Goal: Task Accomplishment & Management: Complete application form

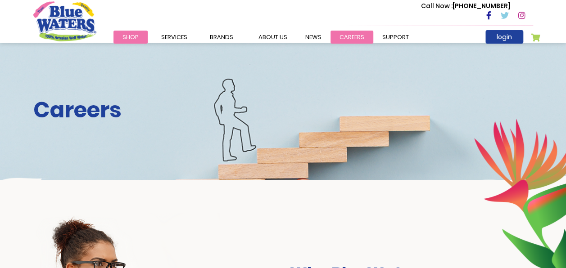
click at [346, 33] on link "careers" at bounding box center [351, 37] width 43 height 13
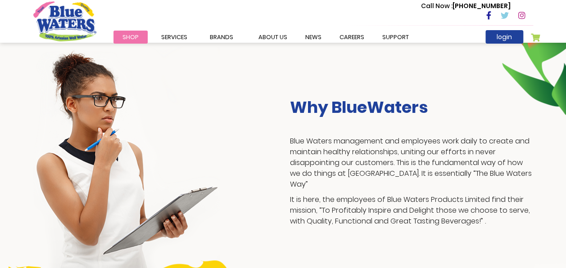
scroll to position [234, 0]
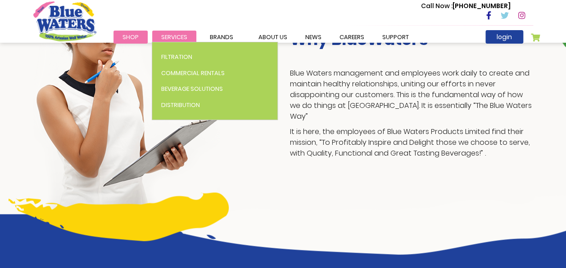
click at [176, 39] on span "Services" at bounding box center [174, 37] width 26 height 9
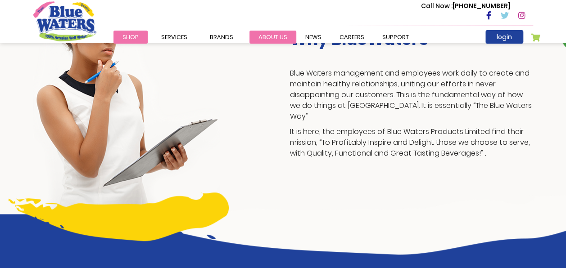
click at [268, 33] on link "about us" at bounding box center [272, 37] width 47 height 13
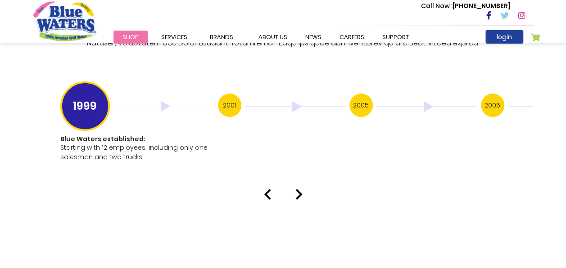
scroll to position [1807, 0]
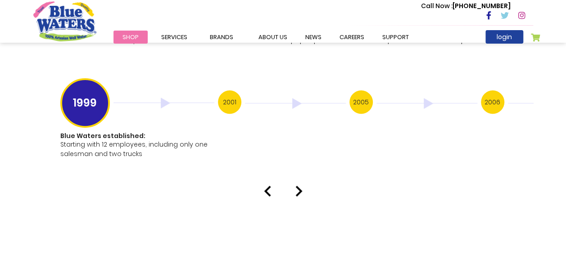
click at [298, 186] on img at bounding box center [298, 191] width 7 height 11
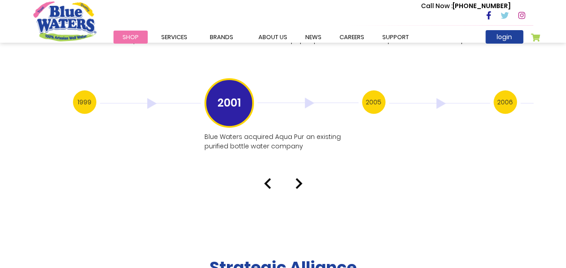
click at [297, 178] on img at bounding box center [298, 183] width 7 height 11
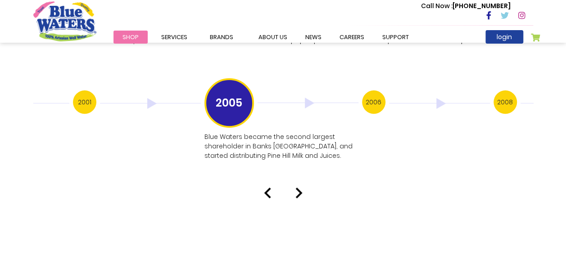
click at [296, 172] on div "Our History 1999 Blue Waters established: Starting with 12 employees, including…" at bounding box center [283, 17] width 566 height 362
click at [299, 188] on img at bounding box center [298, 193] width 7 height 11
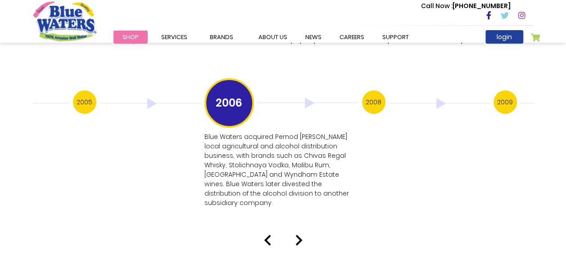
click at [296, 235] on img at bounding box center [298, 240] width 7 height 11
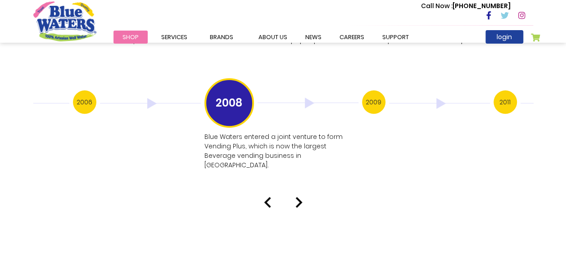
click at [300, 197] on img at bounding box center [298, 202] width 7 height 11
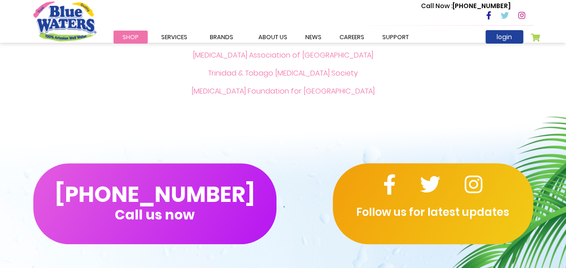
scroll to position [2071, 0]
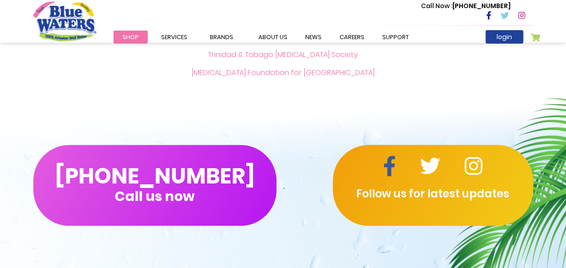
click at [389, 156] on icon at bounding box center [389, 166] width 13 height 20
click at [354, 35] on link "careers" at bounding box center [351, 37] width 43 height 13
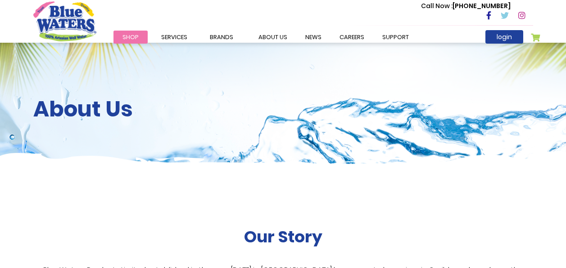
scroll to position [2071, 0]
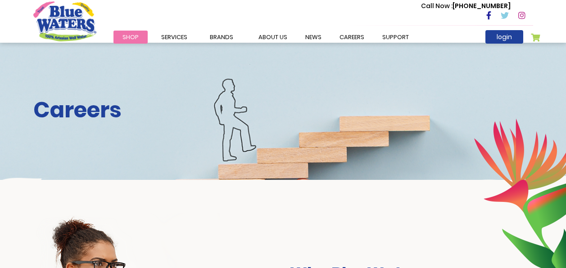
scroll to position [234, 0]
